Goal: Transaction & Acquisition: Purchase product/service

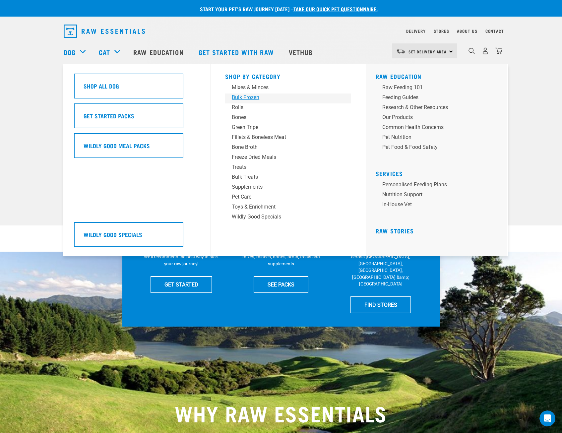
click at [247, 98] on div "Bulk Frozen" at bounding box center [283, 97] width 103 height 8
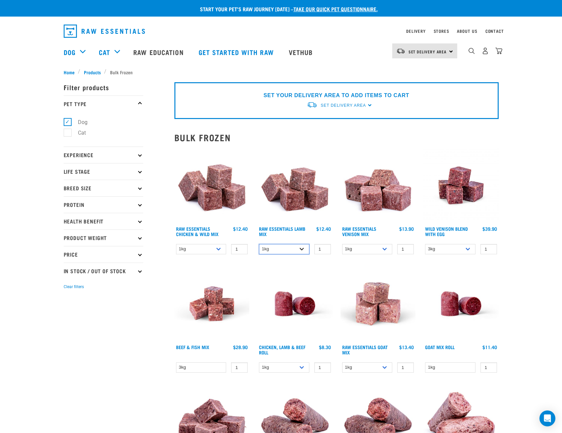
click at [303, 249] on select "1kg 3kg Bulk (10kg)" at bounding box center [284, 249] width 50 height 10
click at [294, 228] on link "Raw Essentials Lamb Mix" at bounding box center [282, 231] width 46 height 8
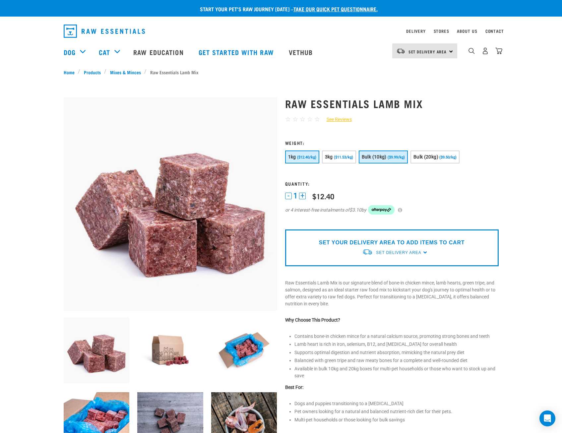
click at [386, 156] on span "Bulk (10kg)" at bounding box center [374, 156] width 25 height 5
click at [405, 252] on span "Set Delivery Area" at bounding box center [398, 252] width 45 height 5
click at [451, 186] on h3 "Quantity:" at bounding box center [391, 183] width 213 height 5
click at [411, 251] on span "Set Delivery Area" at bounding box center [398, 252] width 45 height 5
click at [390, 266] on link "[GEOGRAPHIC_DATA]" at bounding box center [395, 267] width 66 height 11
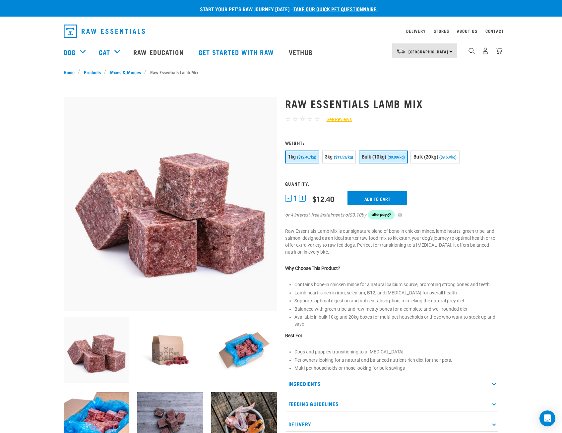
click at [382, 161] on button "Bulk (10kg) ($9.99/kg)" at bounding box center [383, 156] width 49 height 13
click at [370, 200] on input "Add to cart" at bounding box center [377, 198] width 60 height 14
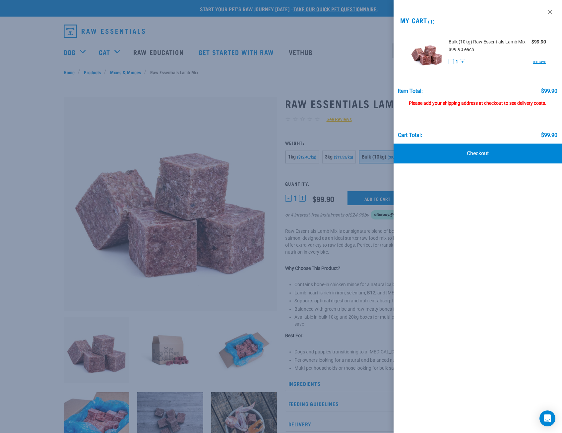
click at [184, 104] on div at bounding box center [281, 216] width 562 height 433
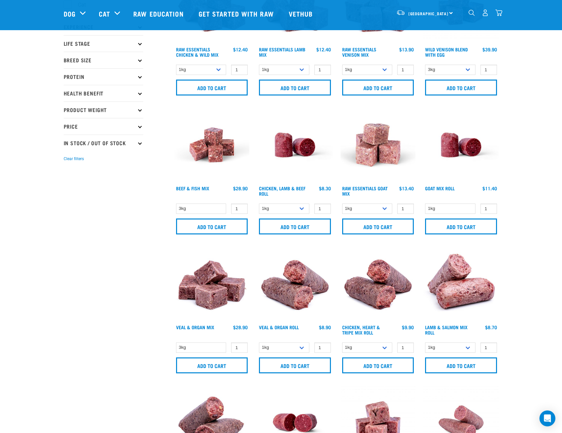
scroll to position [80, 0]
click at [387, 208] on select "1kg 3kg Bulk (10kg)" at bounding box center [367, 208] width 50 height 10
click at [193, 189] on link "Beef & Fish Mix" at bounding box center [192, 188] width 33 height 2
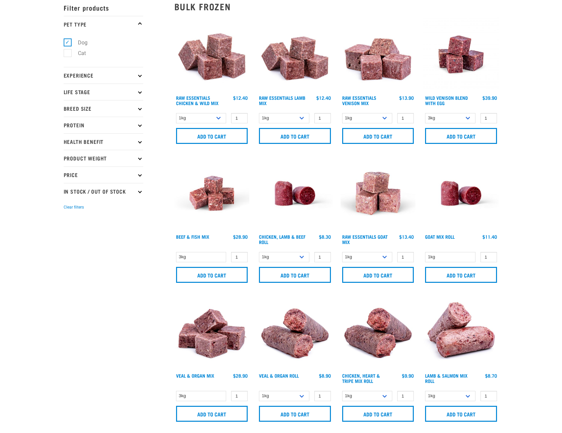
scroll to position [80, 0]
click at [384, 255] on select "1kg 3kg Bulk (10kg)" at bounding box center [367, 257] width 50 height 10
select select "344957"
click at [342, 252] on select "1kg 3kg Bulk (10kg)" at bounding box center [367, 257] width 50 height 10
click at [385, 117] on select "1kg 3kg Bulk (20kg)" at bounding box center [367, 118] width 50 height 10
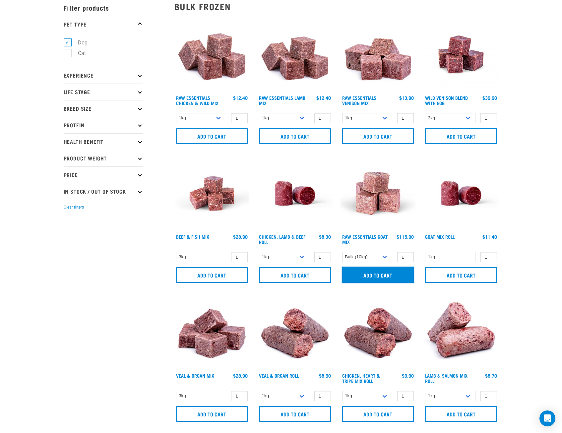
click at [377, 277] on input "Add to cart" at bounding box center [378, 275] width 72 height 16
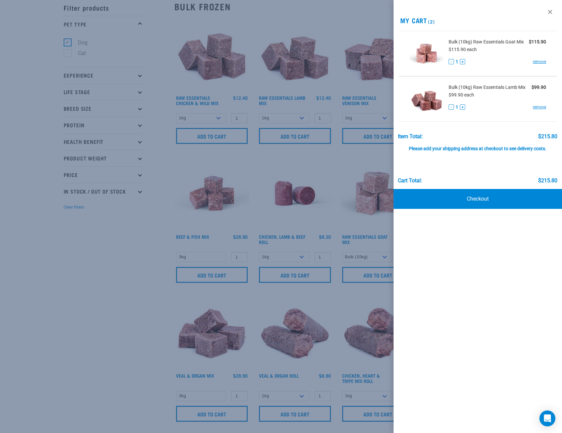
click at [315, 219] on div at bounding box center [281, 216] width 562 height 433
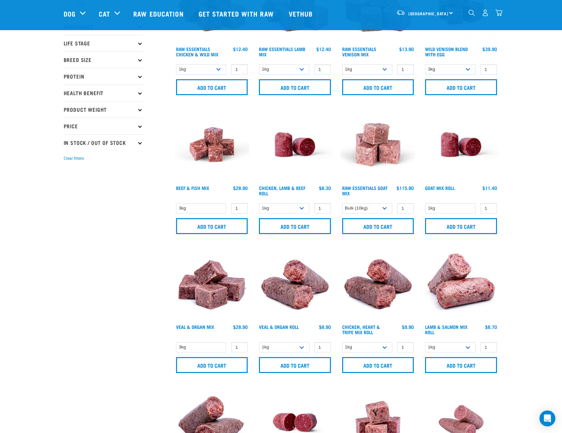
scroll to position [0, 0]
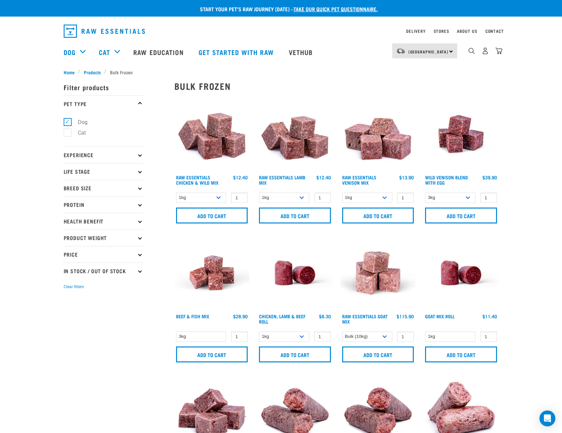
click at [467, 50] on div "2" at bounding box center [479, 52] width 45 height 27
click at [471, 49] on div "dropdown navigation" at bounding box center [471, 50] width 7 height 7
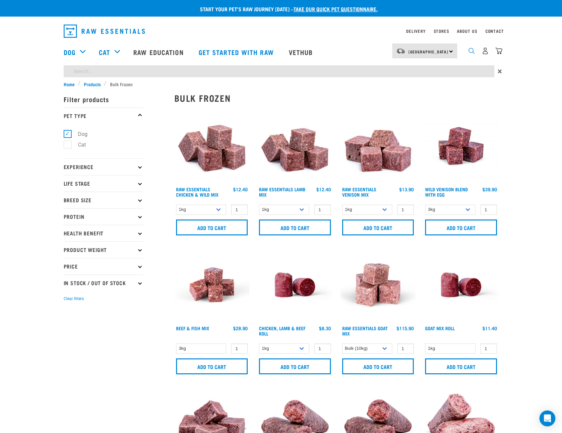
click at [469, 51] on img "dropdown navigation" at bounding box center [471, 51] width 6 height 6
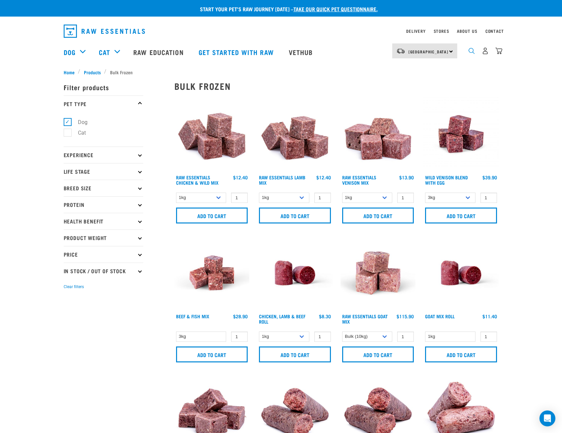
click at [470, 52] on img "dropdown navigation" at bounding box center [471, 51] width 6 height 6
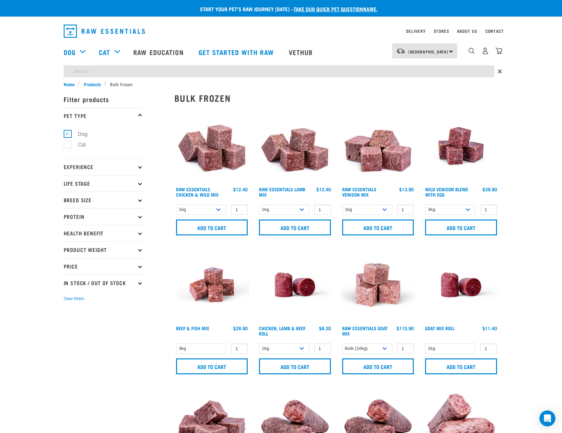
click at [476, 51] on div "2" at bounding box center [485, 50] width 34 height 15
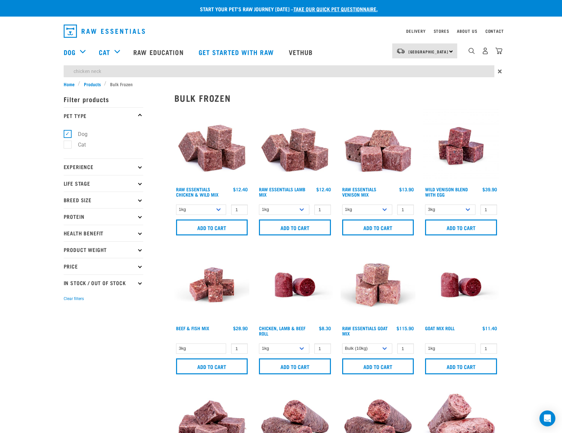
click at [109, 262] on form "Filter products Pet Type Dog Cat Experience New Raw Feeder Experienced Raw Feed…" at bounding box center [104, 196] width 80 height 211
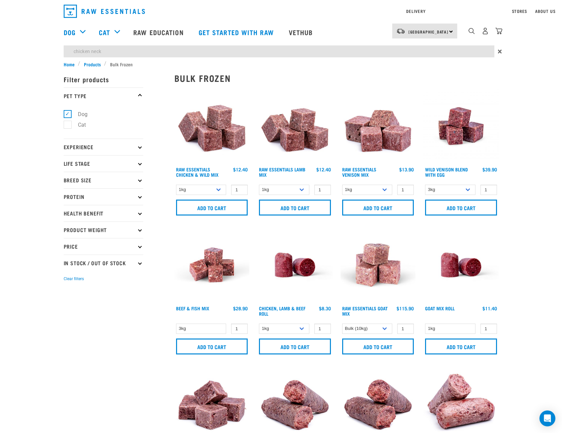
click at [108, 50] on input "chicken neck" at bounding box center [279, 51] width 430 height 12
type input "chicken neck"
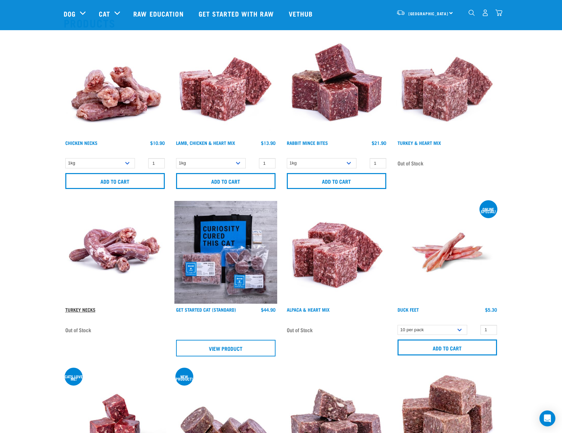
scroll to position [66, 0]
click at [125, 163] on select "1kg 2kg" at bounding box center [100, 163] width 70 height 10
select select "7342"
click at [65, 158] on select "1kg 2kg" at bounding box center [100, 163] width 70 height 10
click at [159, 161] on input "3" at bounding box center [156, 163] width 17 height 10
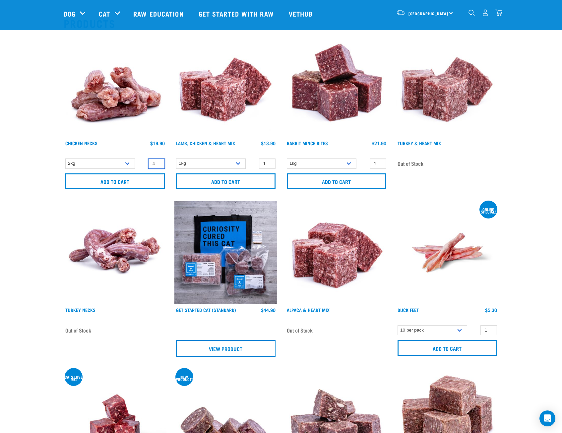
type input "4"
click at [158, 163] on input "4" at bounding box center [156, 163] width 17 height 10
click at [122, 185] on input "Add to cart" at bounding box center [114, 181] width 99 height 16
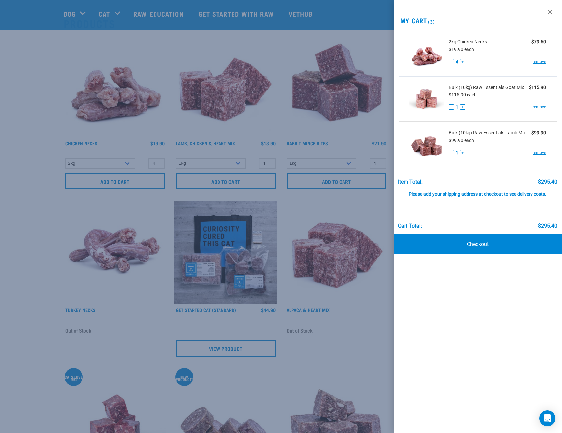
click at [142, 41] on div at bounding box center [281, 216] width 562 height 433
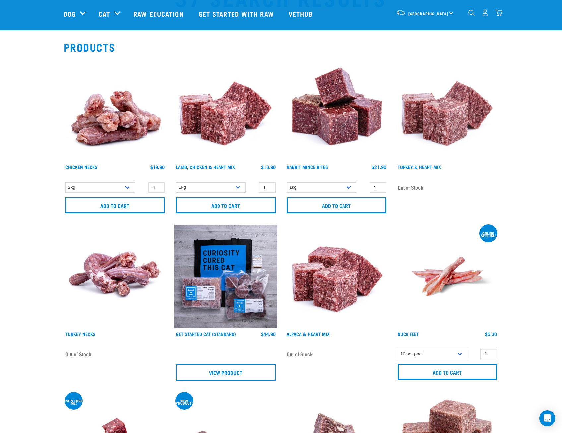
scroll to position [0, 0]
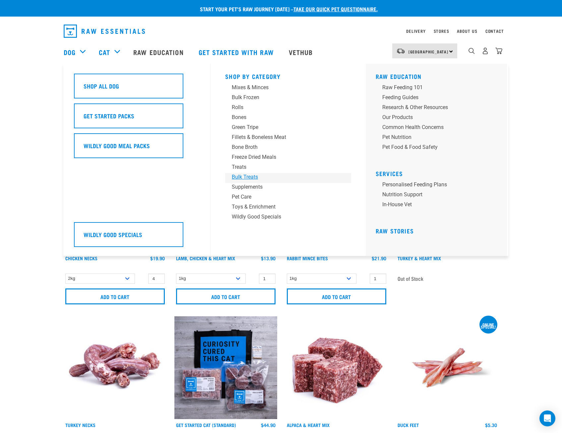
click at [247, 176] on div "Bulk Treats" at bounding box center [283, 177] width 103 height 8
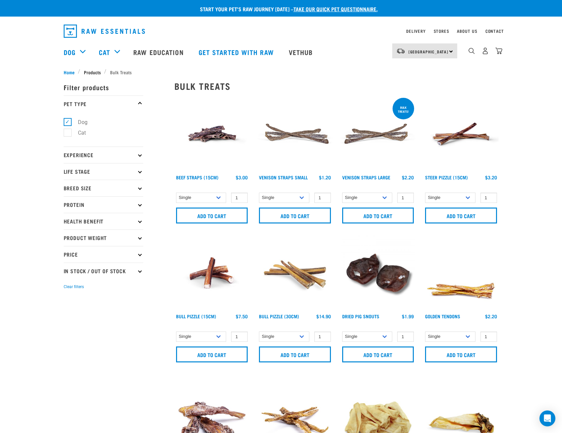
click at [93, 70] on span "Products" at bounding box center [92, 72] width 17 height 7
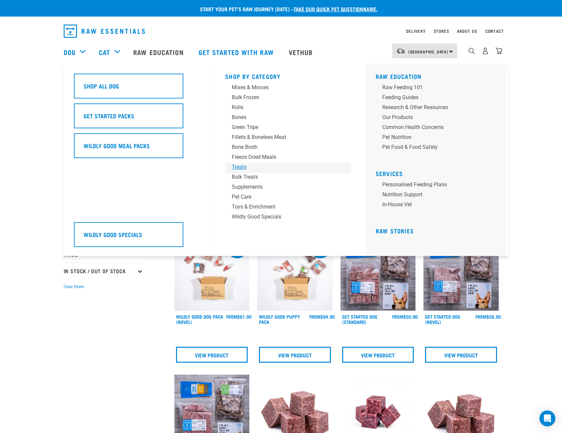
click at [249, 167] on div "Treats" at bounding box center [283, 167] width 103 height 8
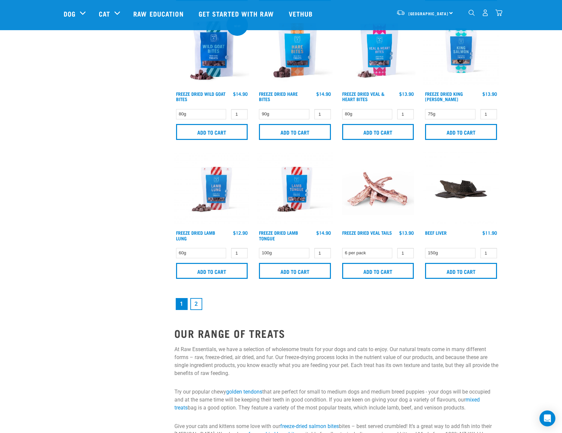
scroll to position [869, 0]
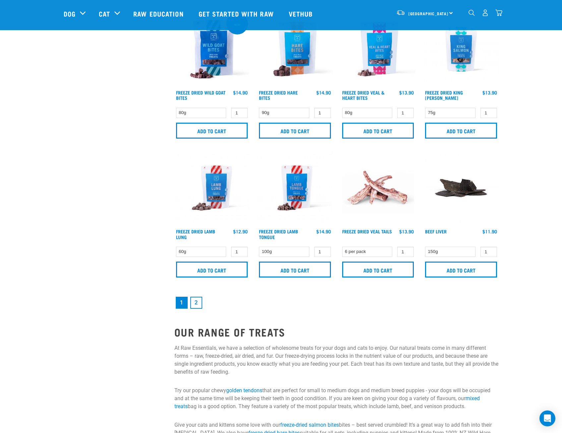
click at [196, 304] on link "2" at bounding box center [196, 303] width 12 height 12
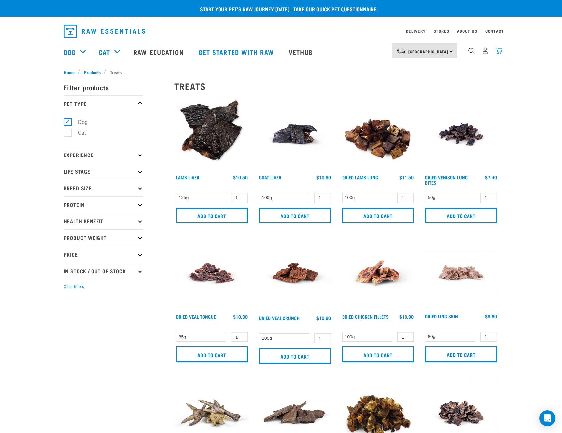
click at [496, 50] on img "dropdown navigation" at bounding box center [498, 50] width 7 height 7
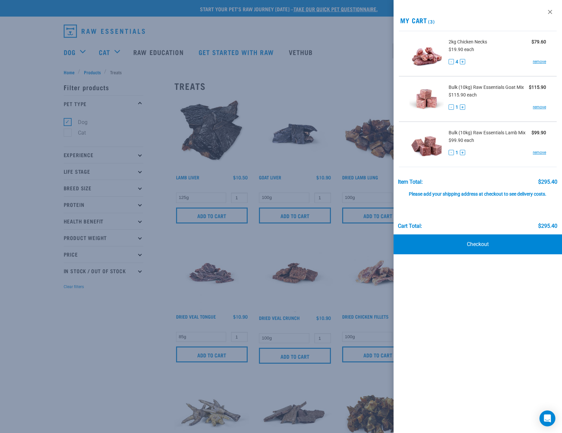
click at [142, 271] on div at bounding box center [281, 216] width 562 height 433
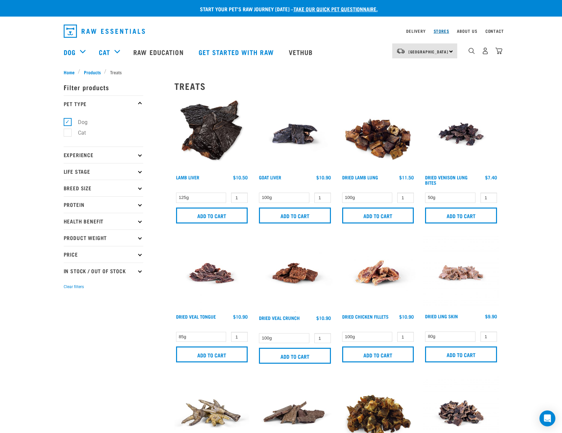
click at [440, 31] on link "Stores" at bounding box center [441, 31] width 16 height 2
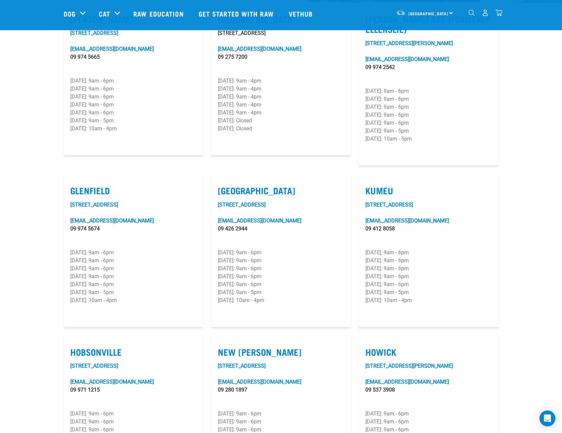
scroll to position [223, 0]
click at [503, 17] on div "[GEOGRAPHIC_DATA] [GEOGRAPHIC_DATA] [GEOGRAPHIC_DATA] Dog Shop All Dog Get Star…" at bounding box center [280, 13] width 445 height 27
click at [499, 16] on img "dropdown navigation" at bounding box center [498, 12] width 7 height 7
